Goal: Check status: Check status

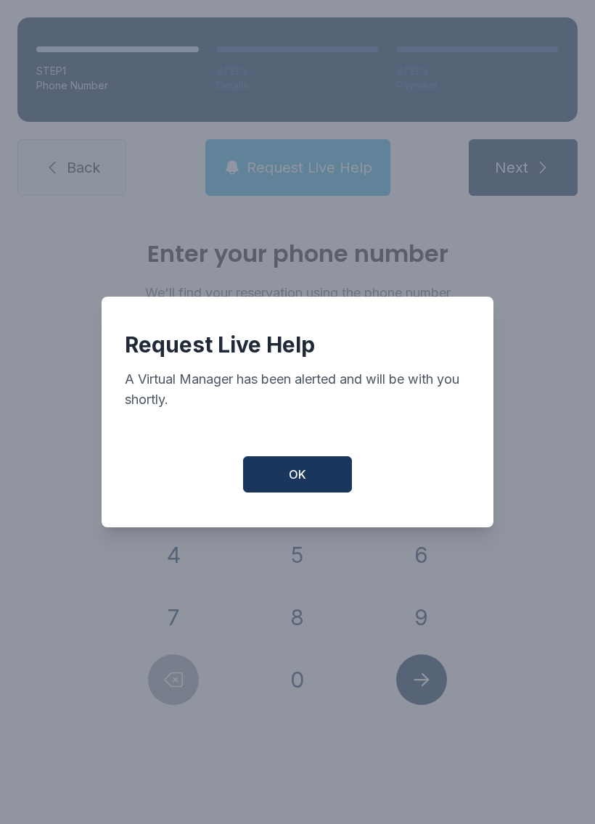
click at [306, 466] on button "OK" at bounding box center [297, 474] width 109 height 36
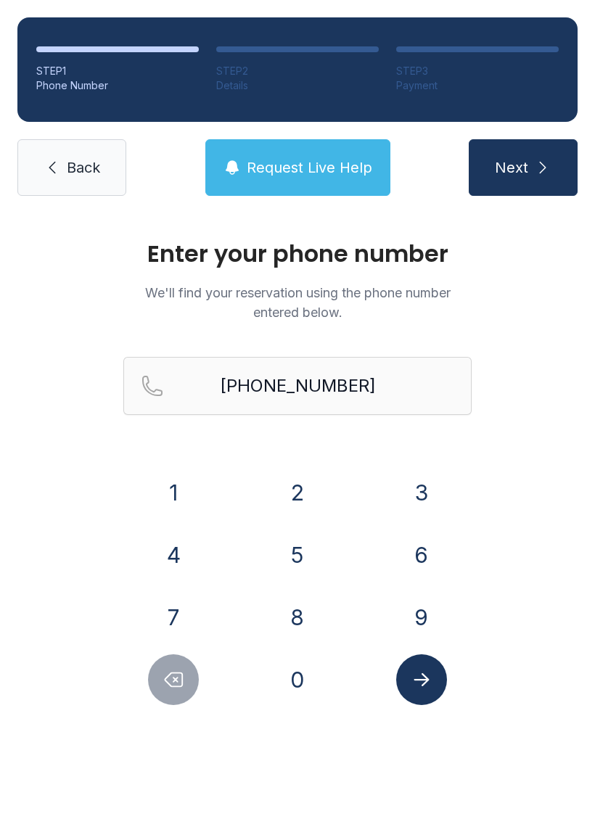
click at [418, 487] on button "3" at bounding box center [421, 492] width 51 height 51
click at [305, 683] on button "0" at bounding box center [297, 679] width 51 height 51
click at [191, 500] on button "1" at bounding box center [173, 492] width 51 height 51
click at [351, 383] on input "[PHONE_NUMBER]" at bounding box center [297, 386] width 348 height 58
click at [522, 168] on button "Next" at bounding box center [523, 167] width 109 height 57
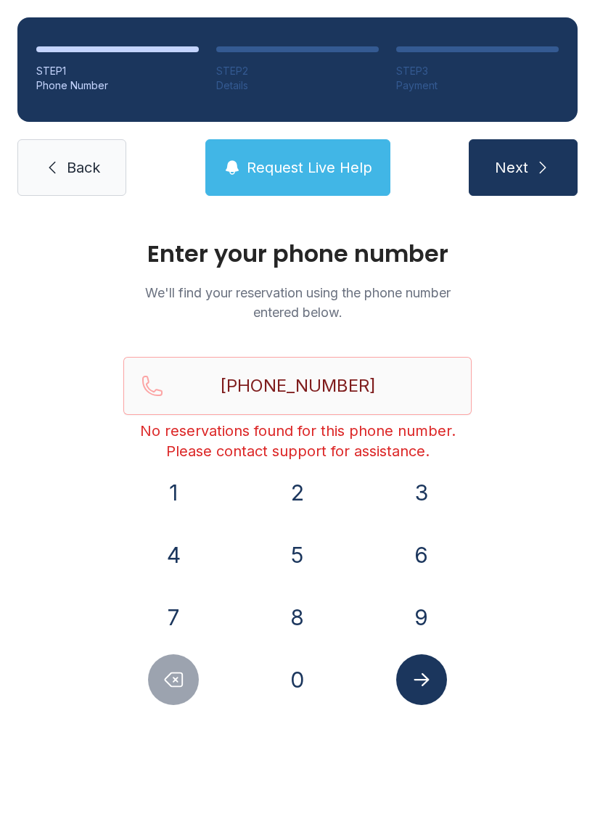
click at [527, 170] on span "Next" at bounding box center [511, 167] width 33 height 20
click at [426, 692] on button "Submit lookup form" at bounding box center [421, 679] width 51 height 51
click at [424, 678] on icon "Submit lookup form" at bounding box center [421, 680] width 22 height 22
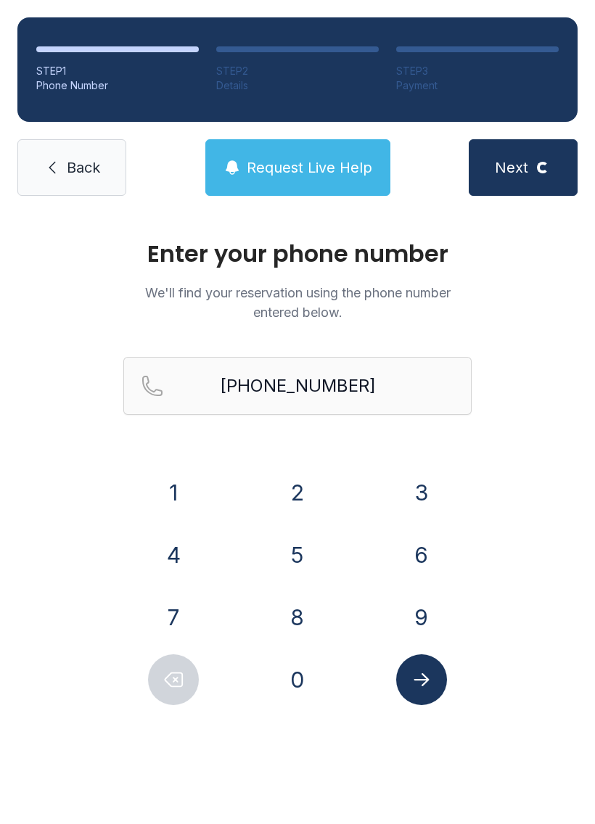
click at [425, 669] on icon "Submit lookup form" at bounding box center [421, 680] width 22 height 22
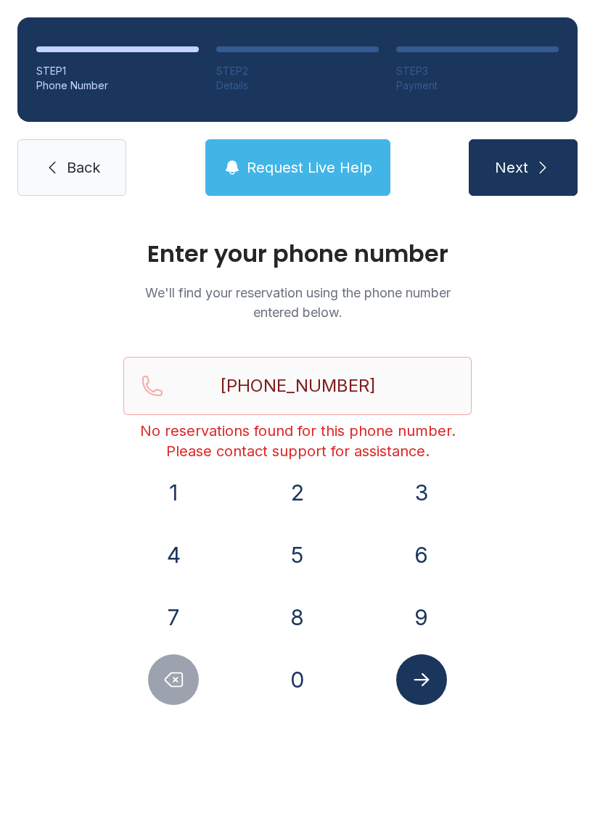
click at [316, 171] on span "Request Live Help" at bounding box center [309, 167] width 125 height 20
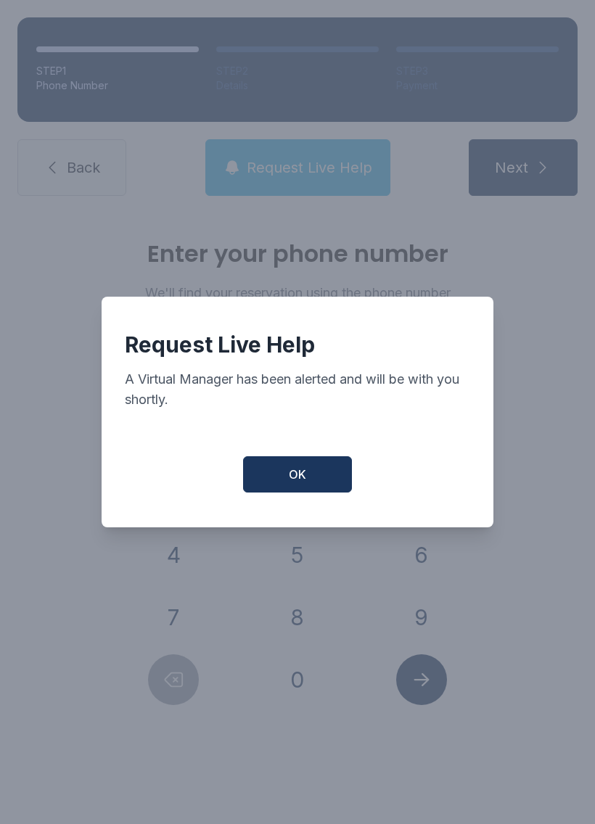
click at [300, 480] on span "OK" at bounding box center [297, 474] width 17 height 17
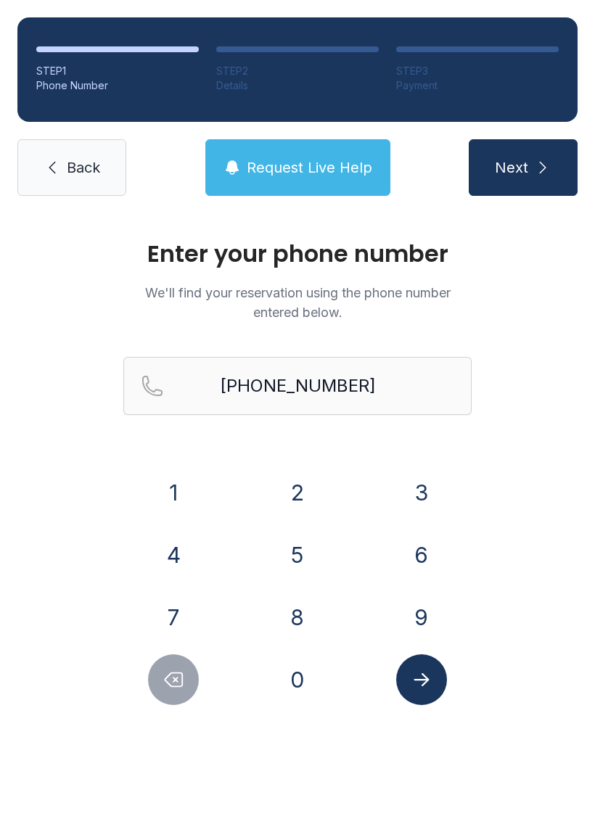
click at [513, 167] on span "Next" at bounding box center [511, 167] width 33 height 20
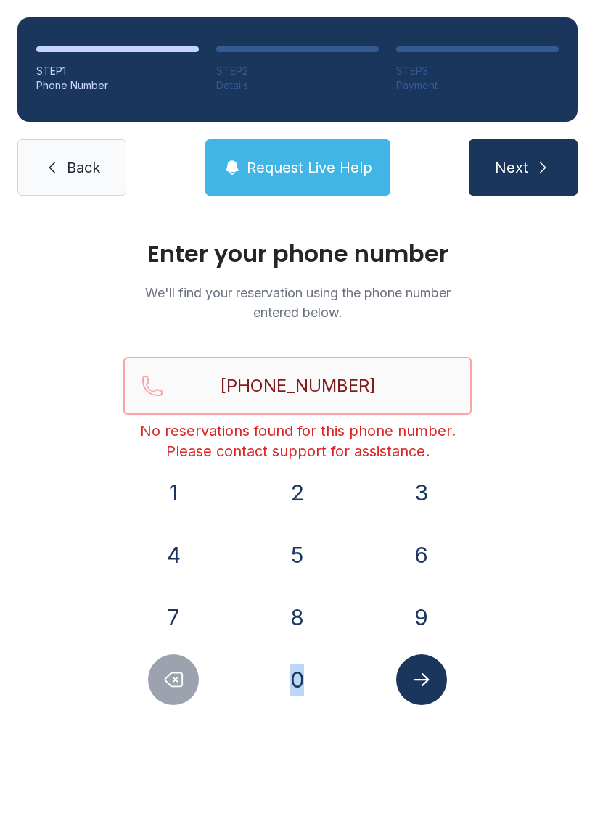
click at [408, 397] on input "[PHONE_NUMBER]" at bounding box center [297, 386] width 348 height 58
click at [396, 376] on input "[PHONE_NUMBER]" at bounding box center [297, 386] width 348 height 58
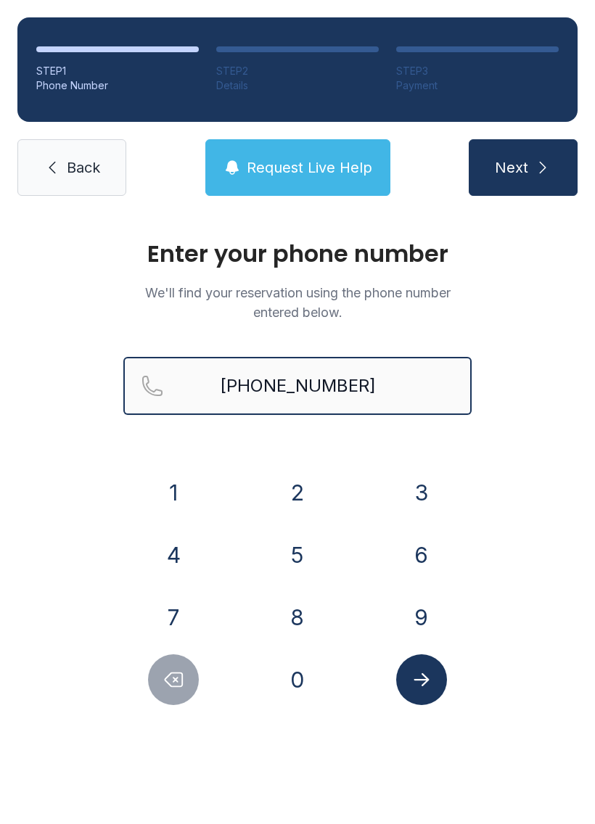
click at [522, 168] on button "Next" at bounding box center [523, 167] width 109 height 57
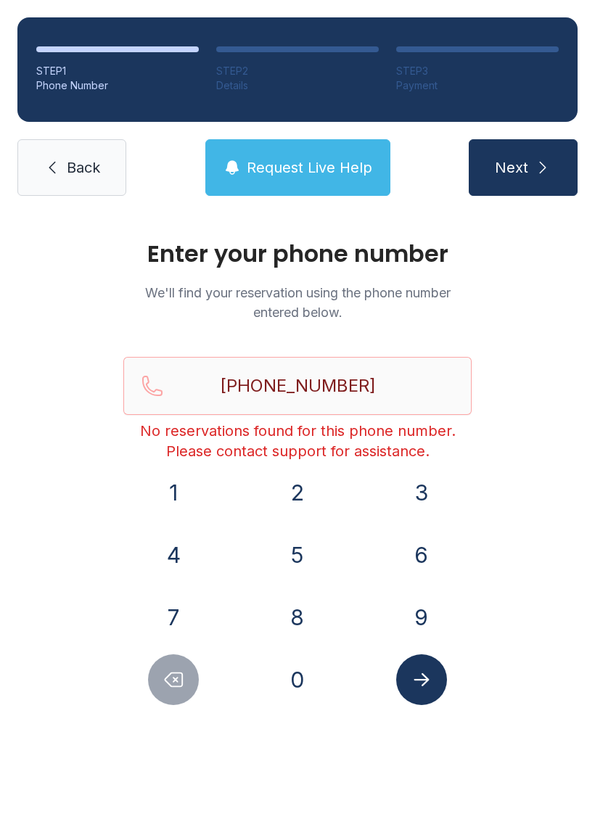
click at [524, 183] on button "Next" at bounding box center [523, 167] width 109 height 57
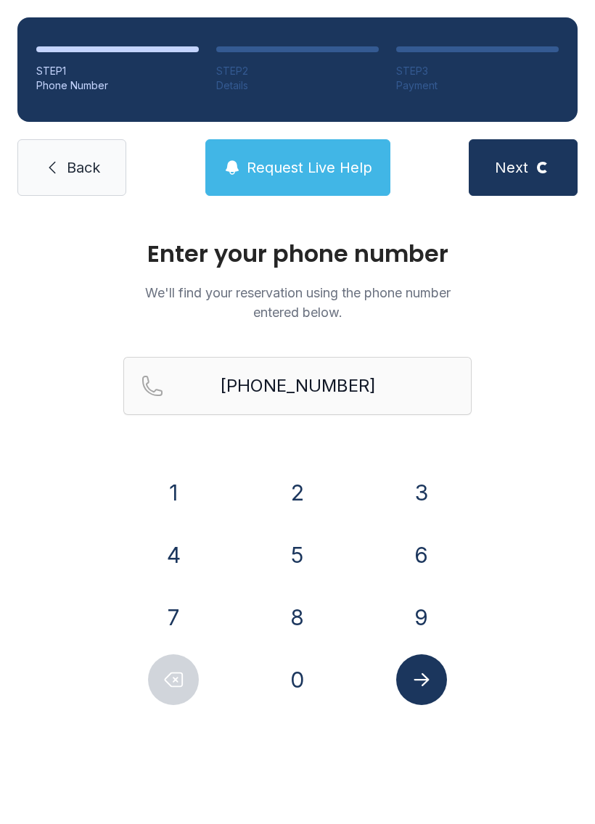
click at [524, 165] on span "Next" at bounding box center [511, 167] width 33 height 20
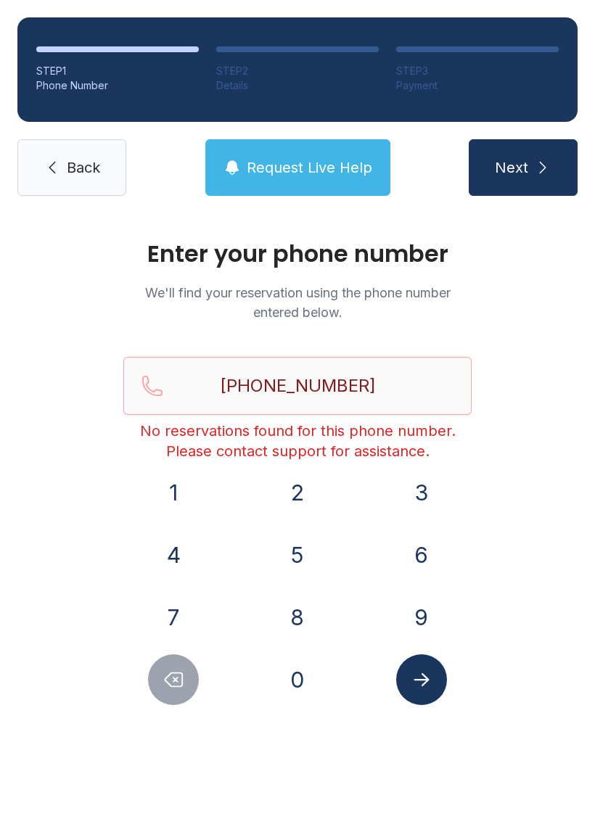
click at [525, 154] on button "Next" at bounding box center [523, 167] width 109 height 57
click at [397, 376] on input "[PHONE_NUMBER]" at bounding box center [297, 386] width 348 height 58
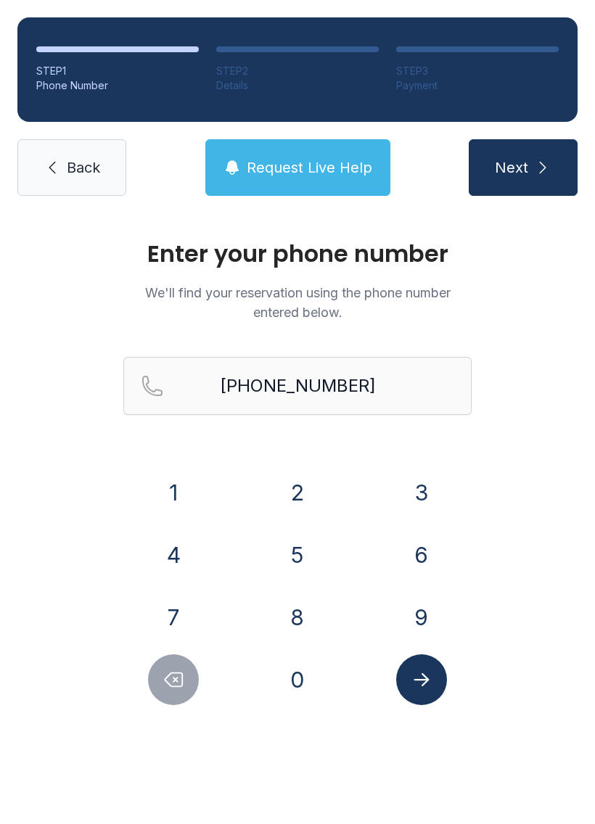
click at [527, 170] on span "Next" at bounding box center [511, 167] width 33 height 20
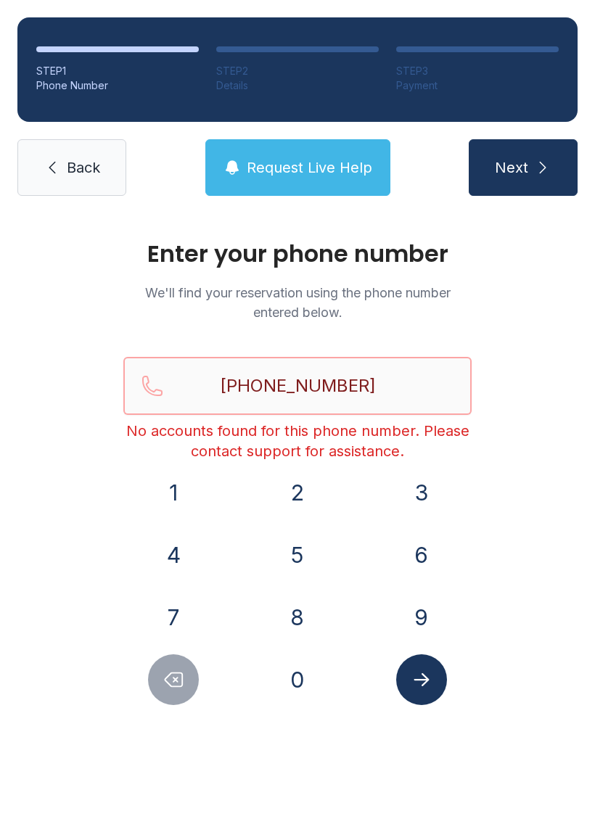
click at [402, 384] on input "[PHONE_NUMBER]" at bounding box center [297, 386] width 348 height 58
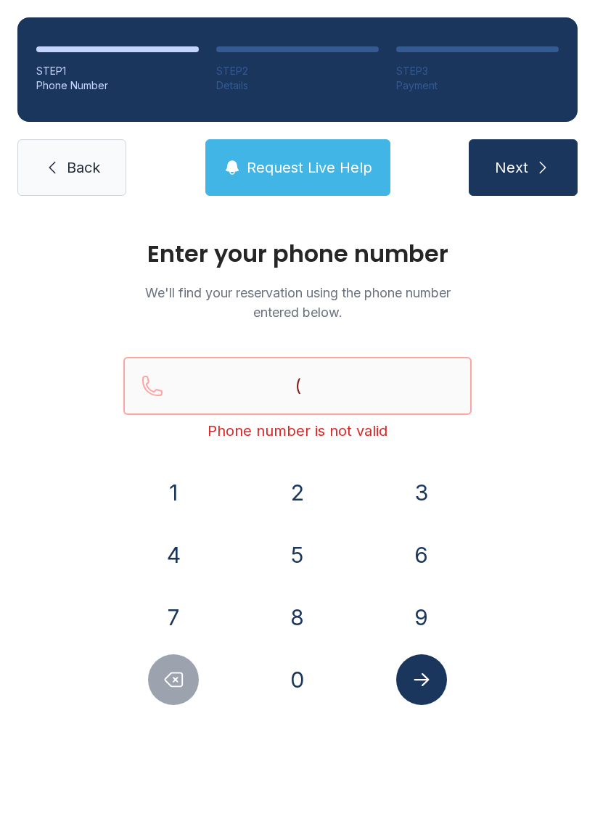
type input "("
click at [325, 158] on span "Request Live Help" at bounding box center [309, 167] width 125 height 20
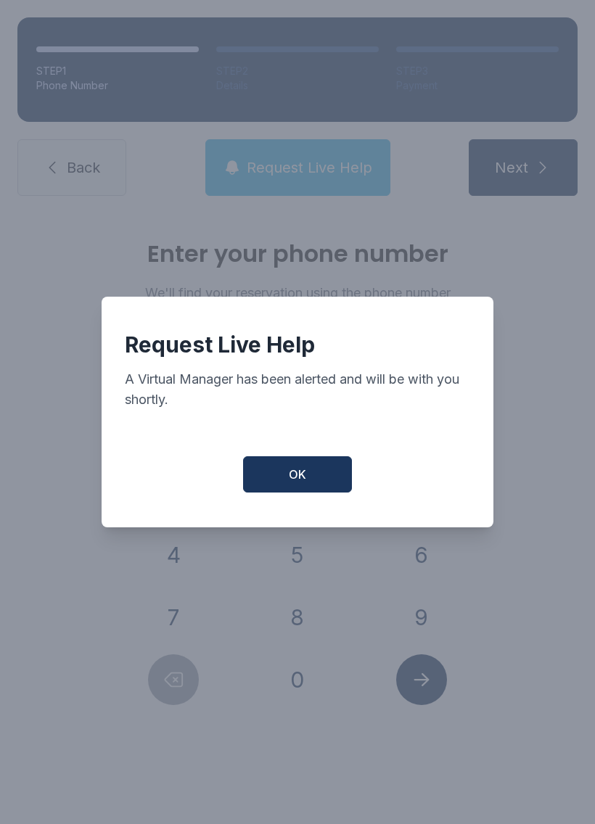
click at [302, 483] on span "OK" at bounding box center [297, 474] width 17 height 17
